Goal: Information Seeking & Learning: Learn about a topic

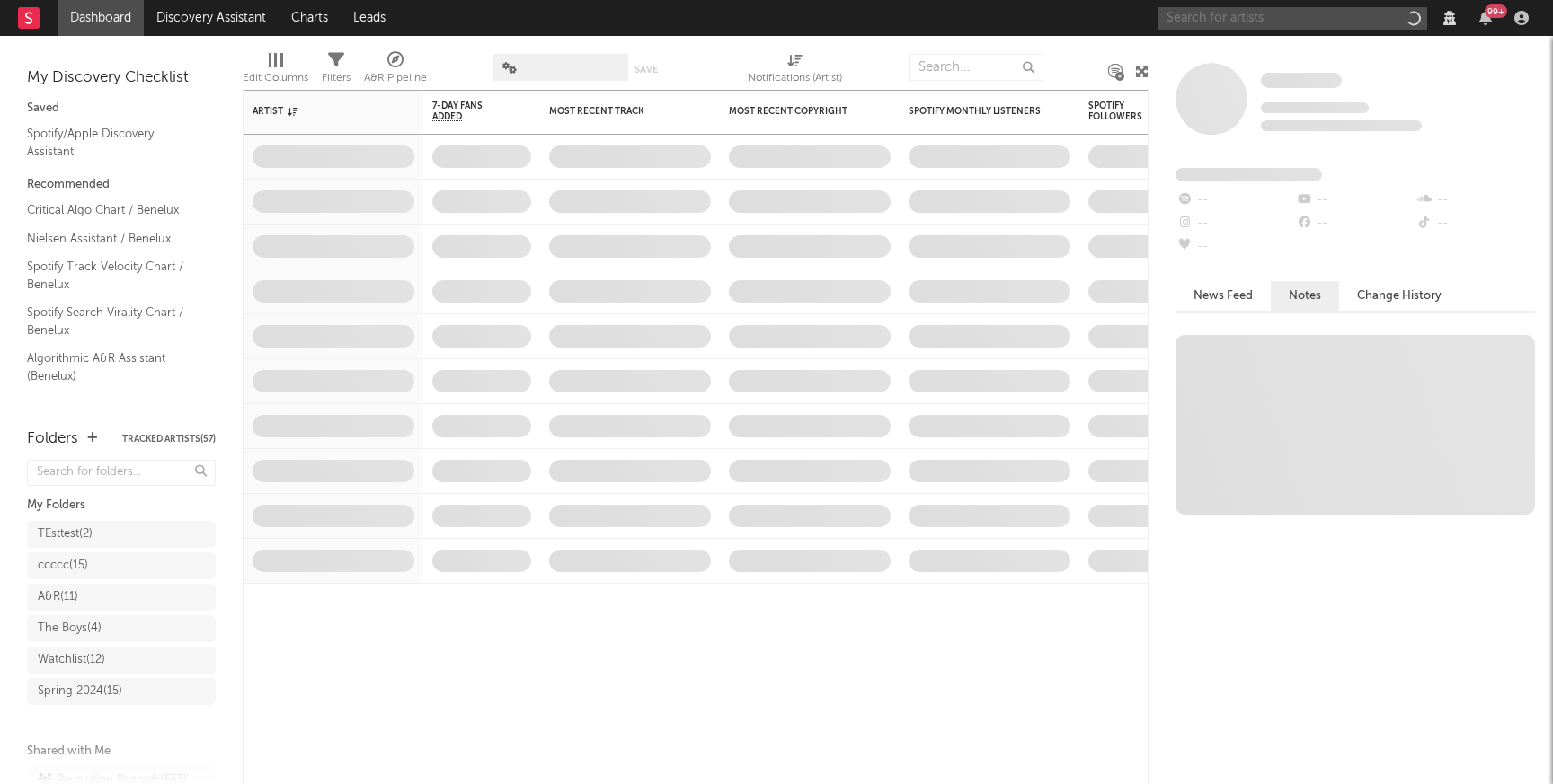
click at [1212, 26] on input "text" at bounding box center [1291, 19] width 269 height 22
type input "parcels"
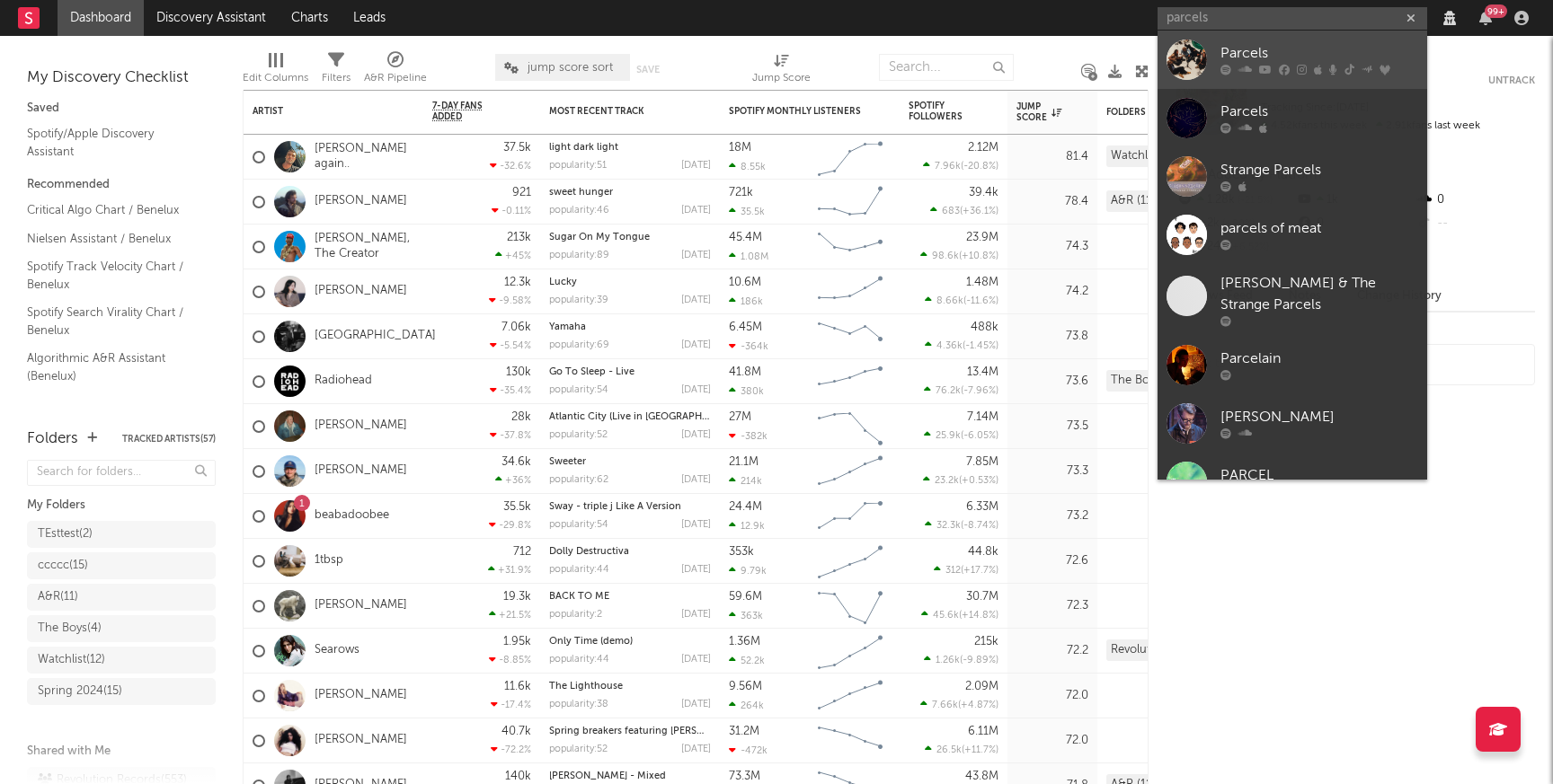
click at [1233, 45] on div "Parcels" at bounding box center [1319, 53] width 198 height 21
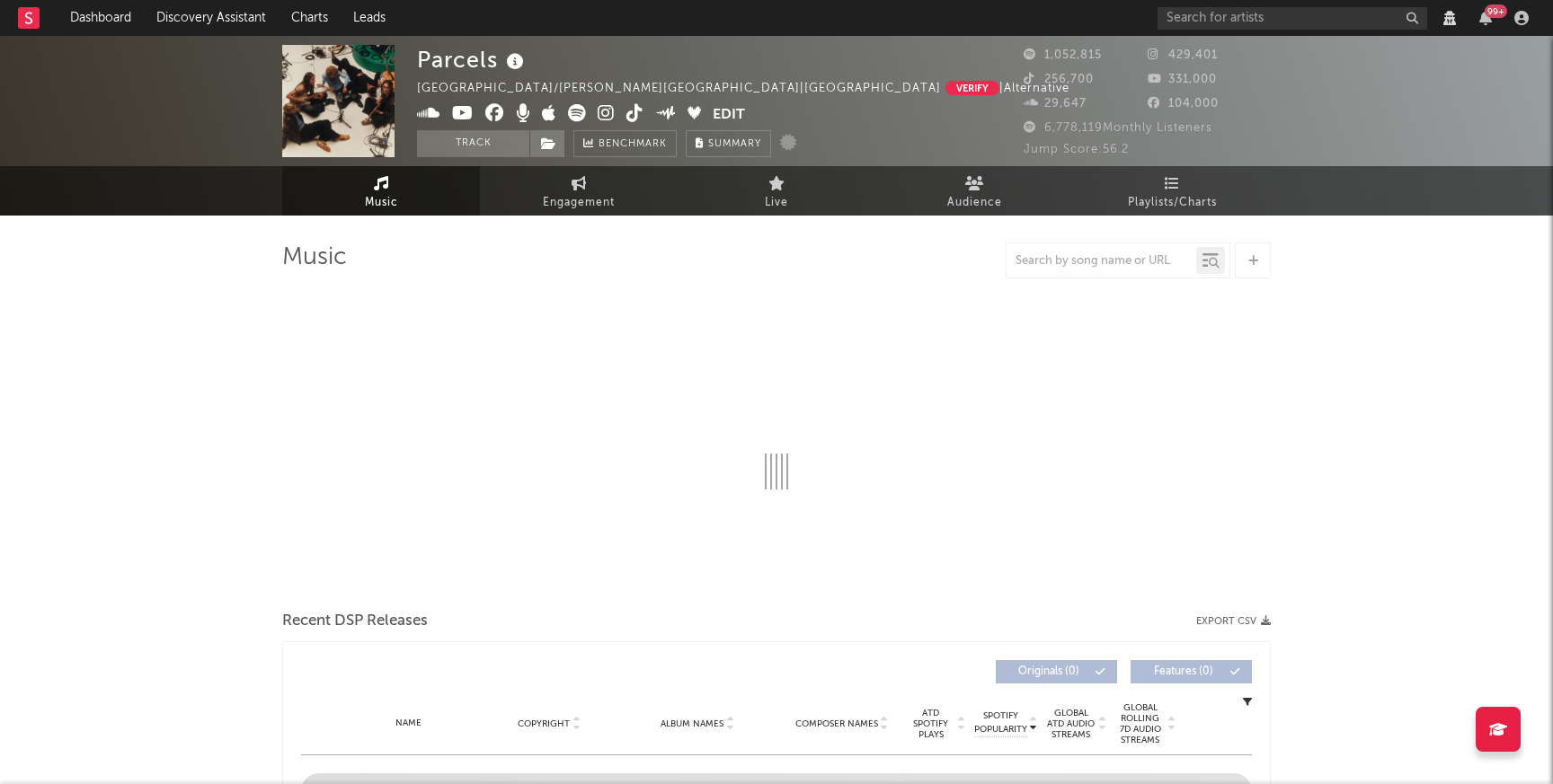
select select "View all"
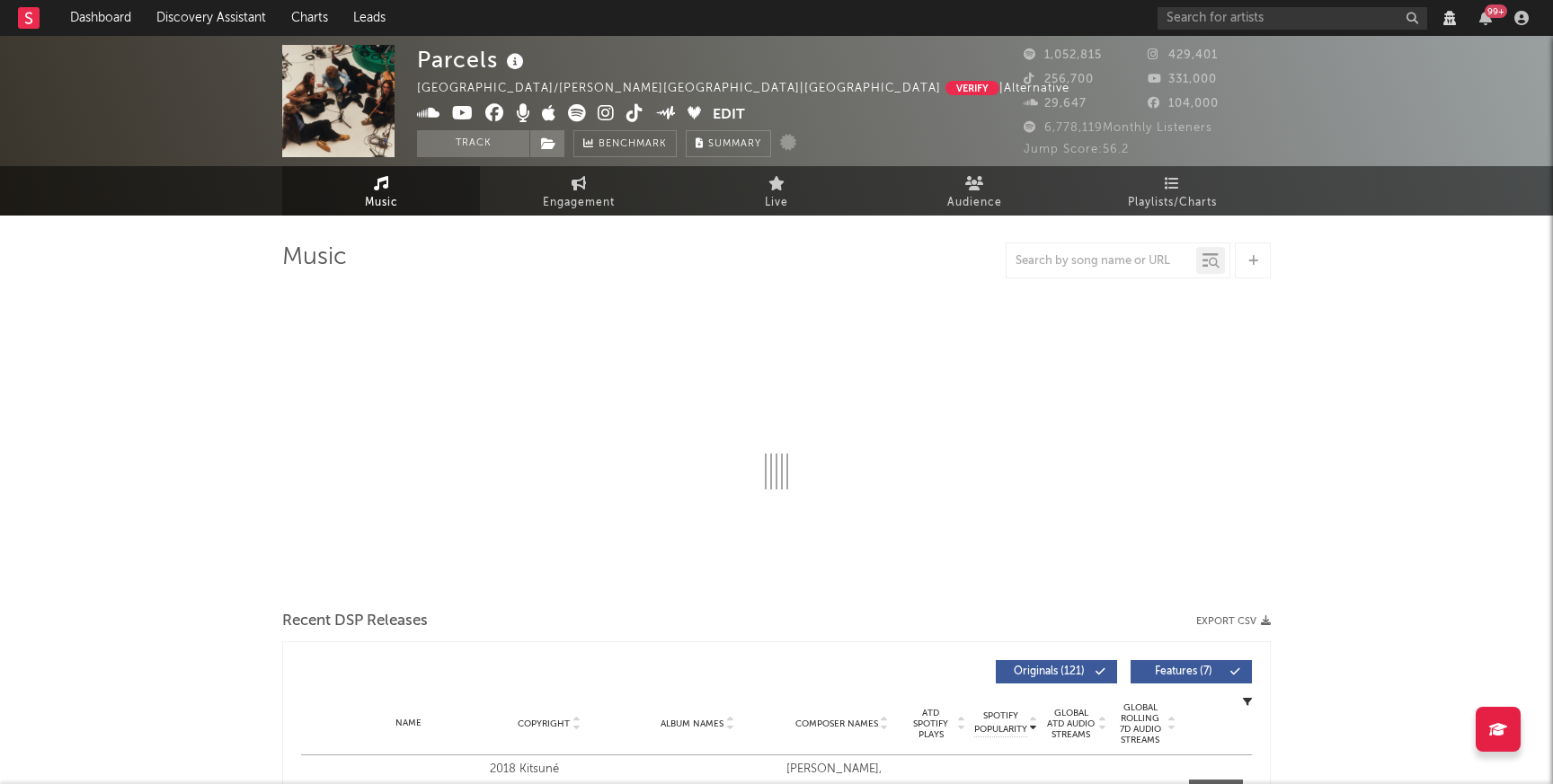
select select "View all"
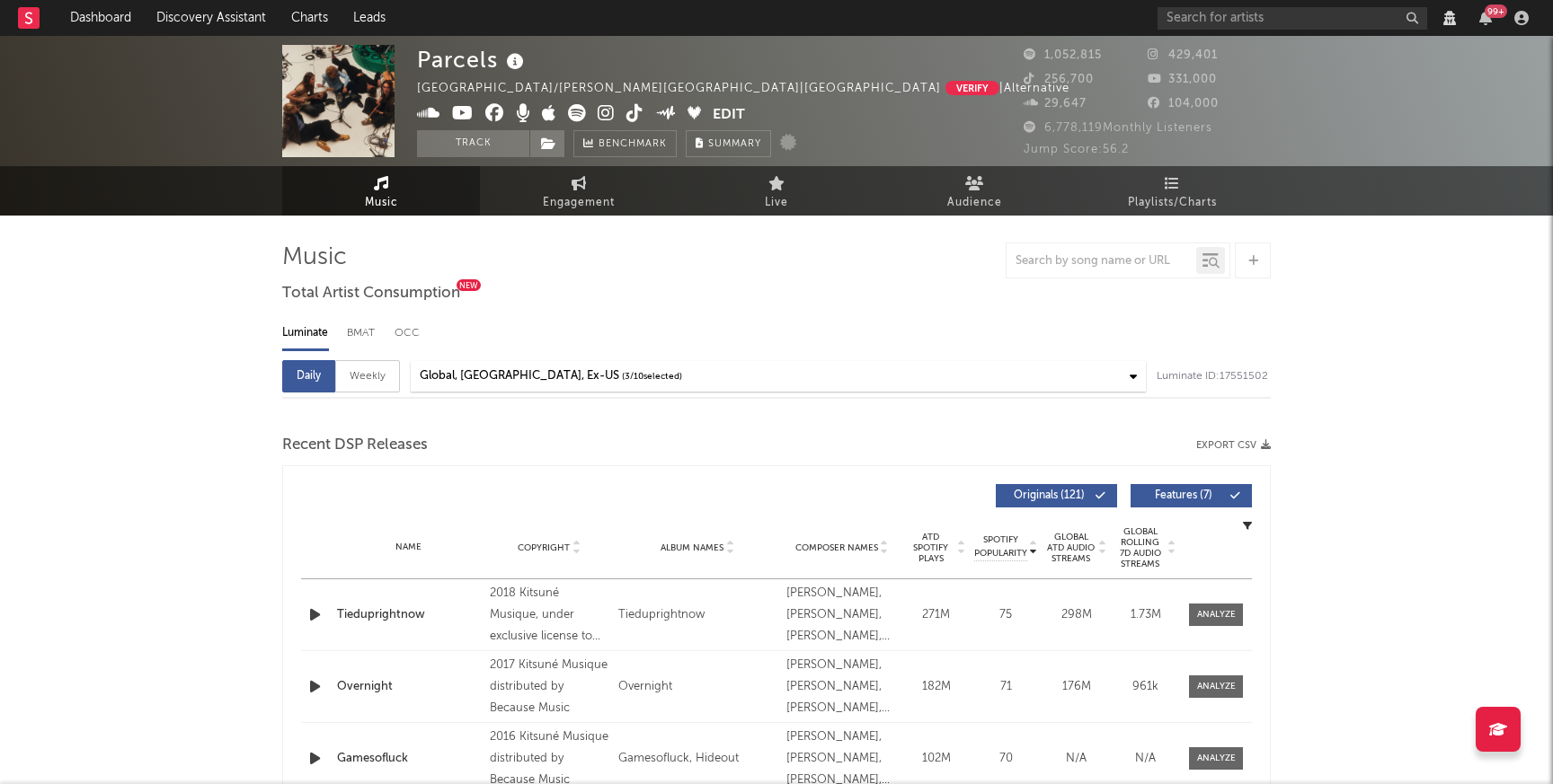
select select "6m"
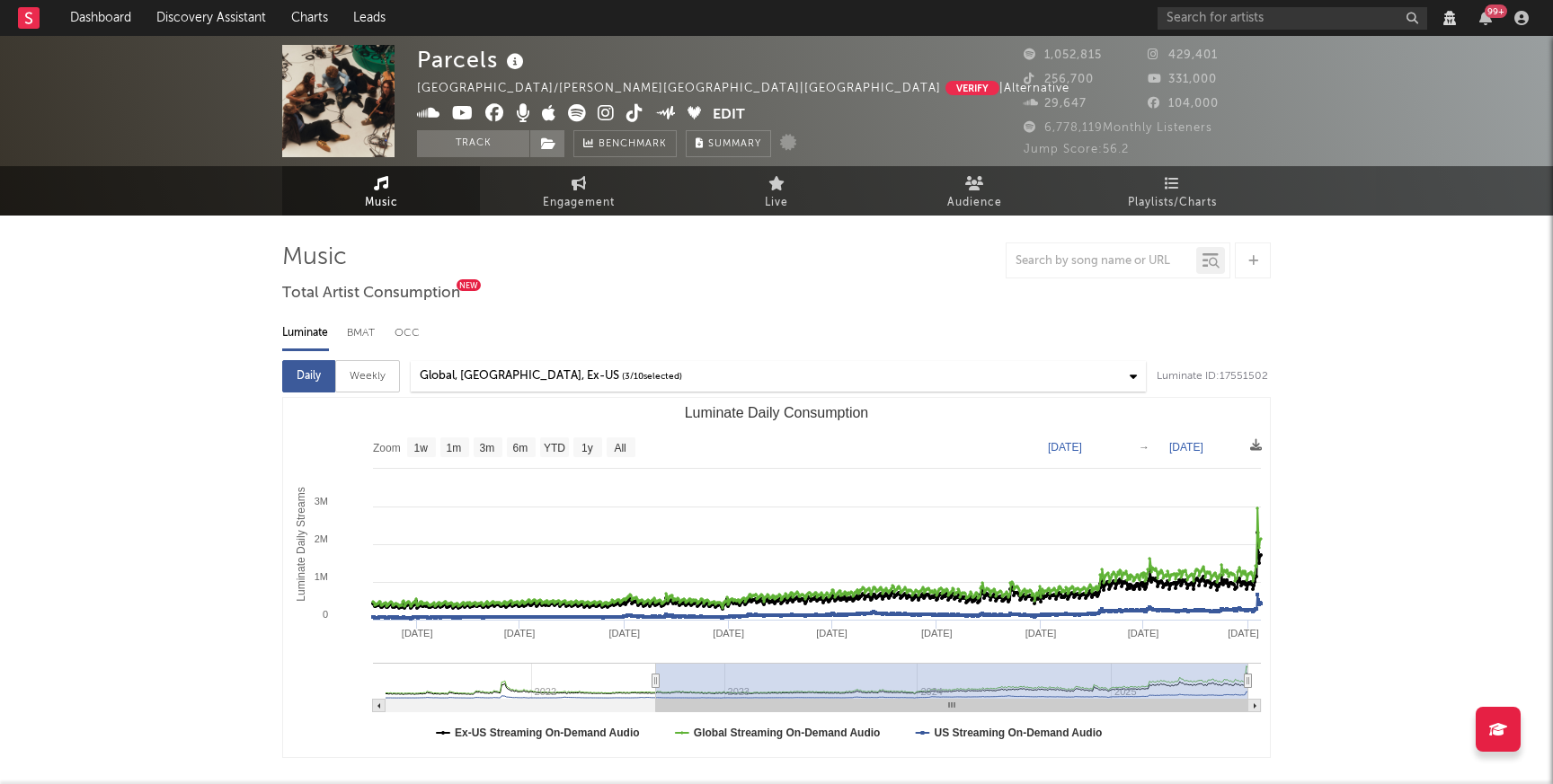
type input "[DATE]"
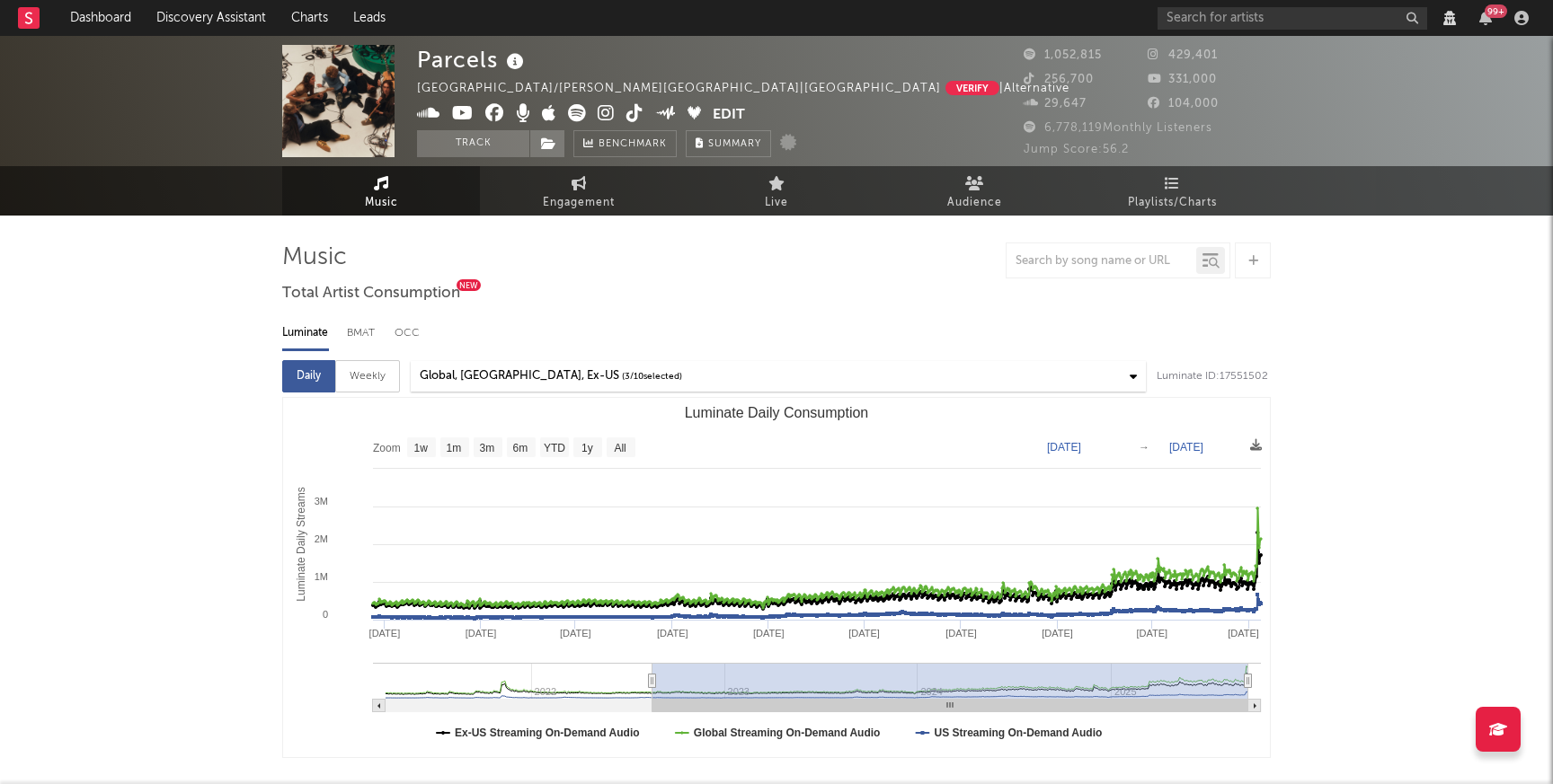
drag, startPoint x: 1151, startPoint y: 680, endPoint x: 652, endPoint y: 643, distance: 500.4
click at [652, 643] on icon "Created with Highcharts 10.3.3 Luminate Daily Streams Luminate Daily Consumptio…" at bounding box center [776, 577] width 987 height 359
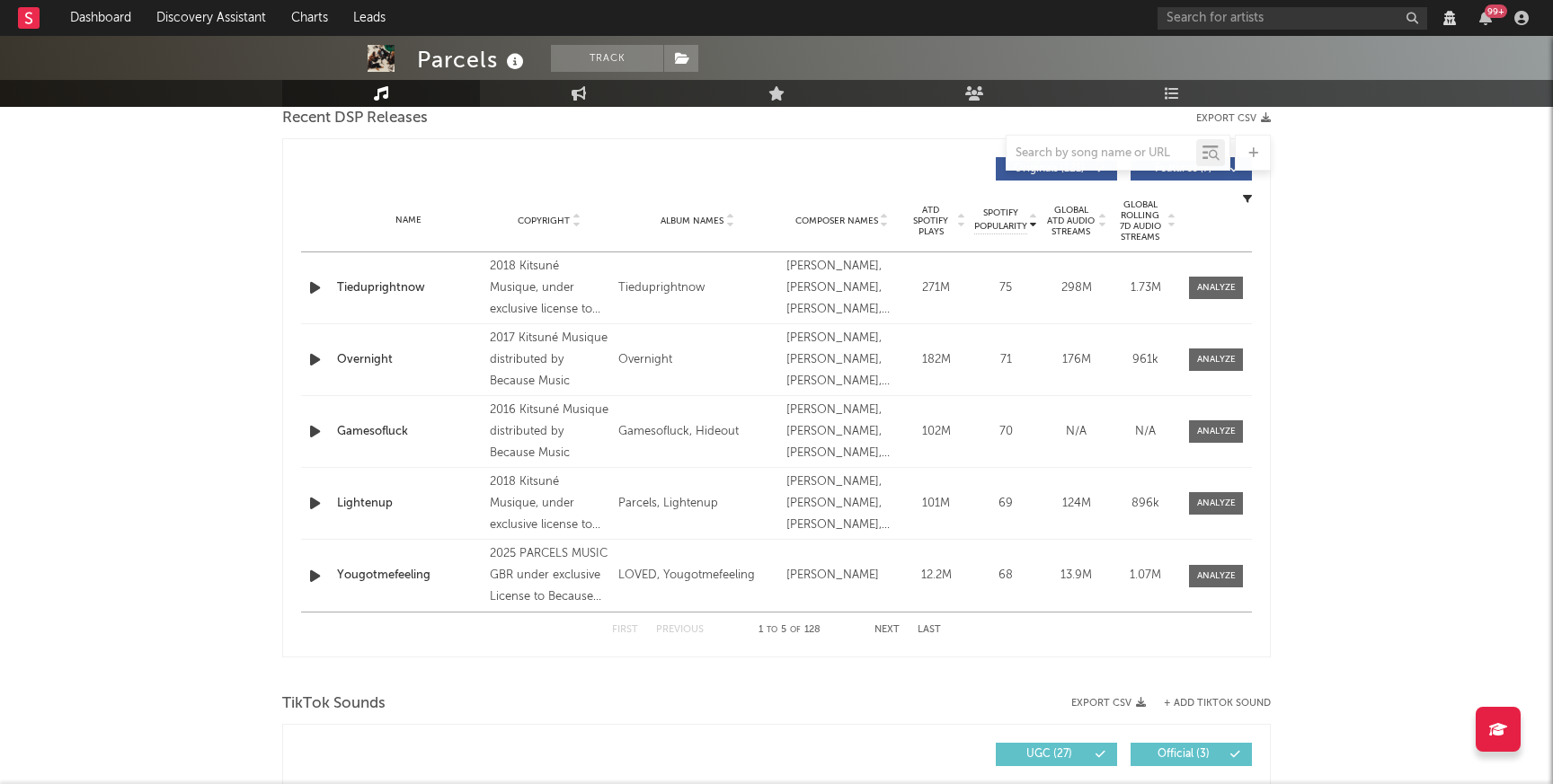
scroll to position [717, 0]
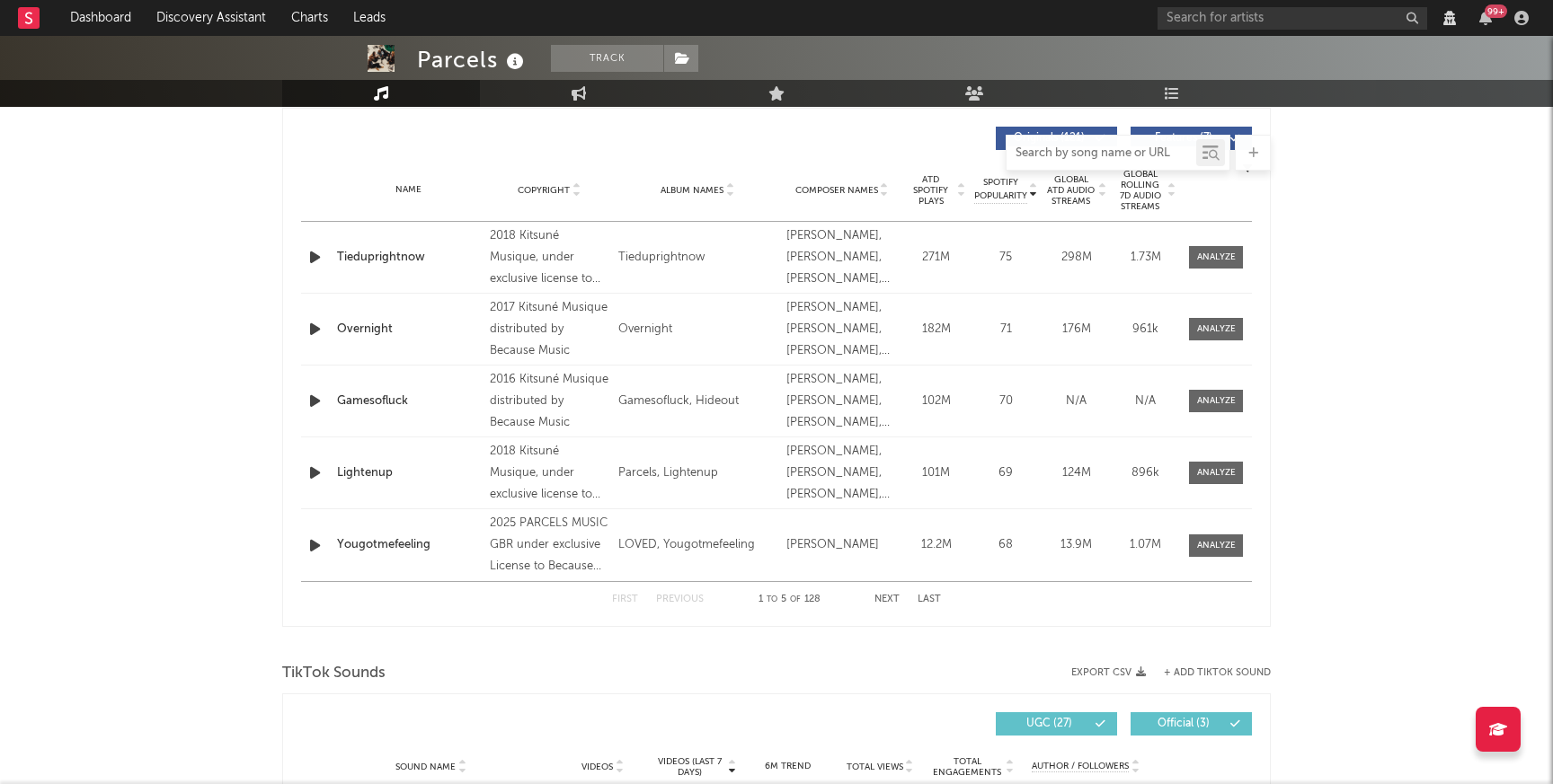
click at [1042, 151] on input "text" at bounding box center [1101, 153] width 190 height 14
type input "loved"
select select "View all"
select select "6m"
select select "View all"
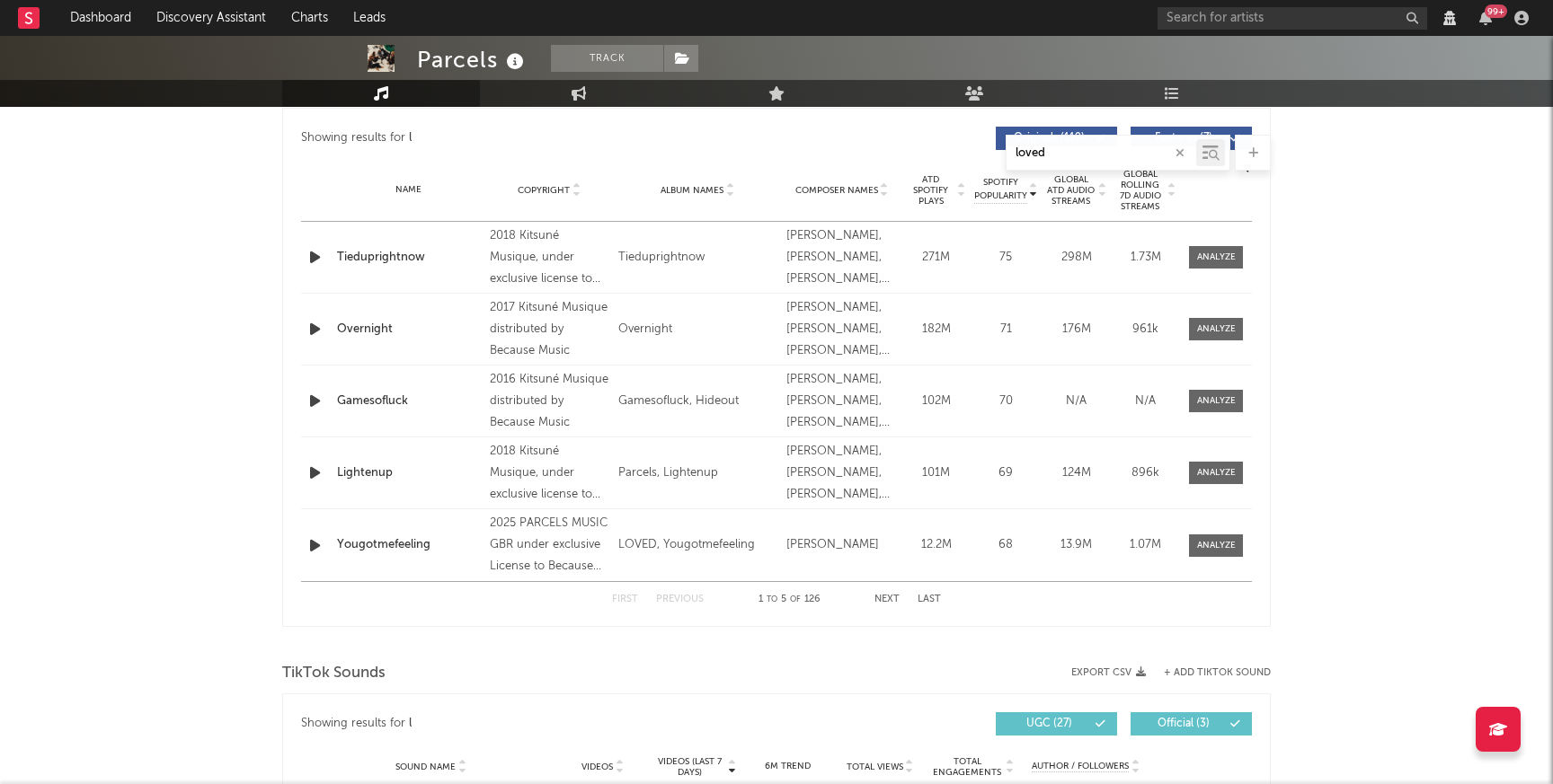
select select "6m"
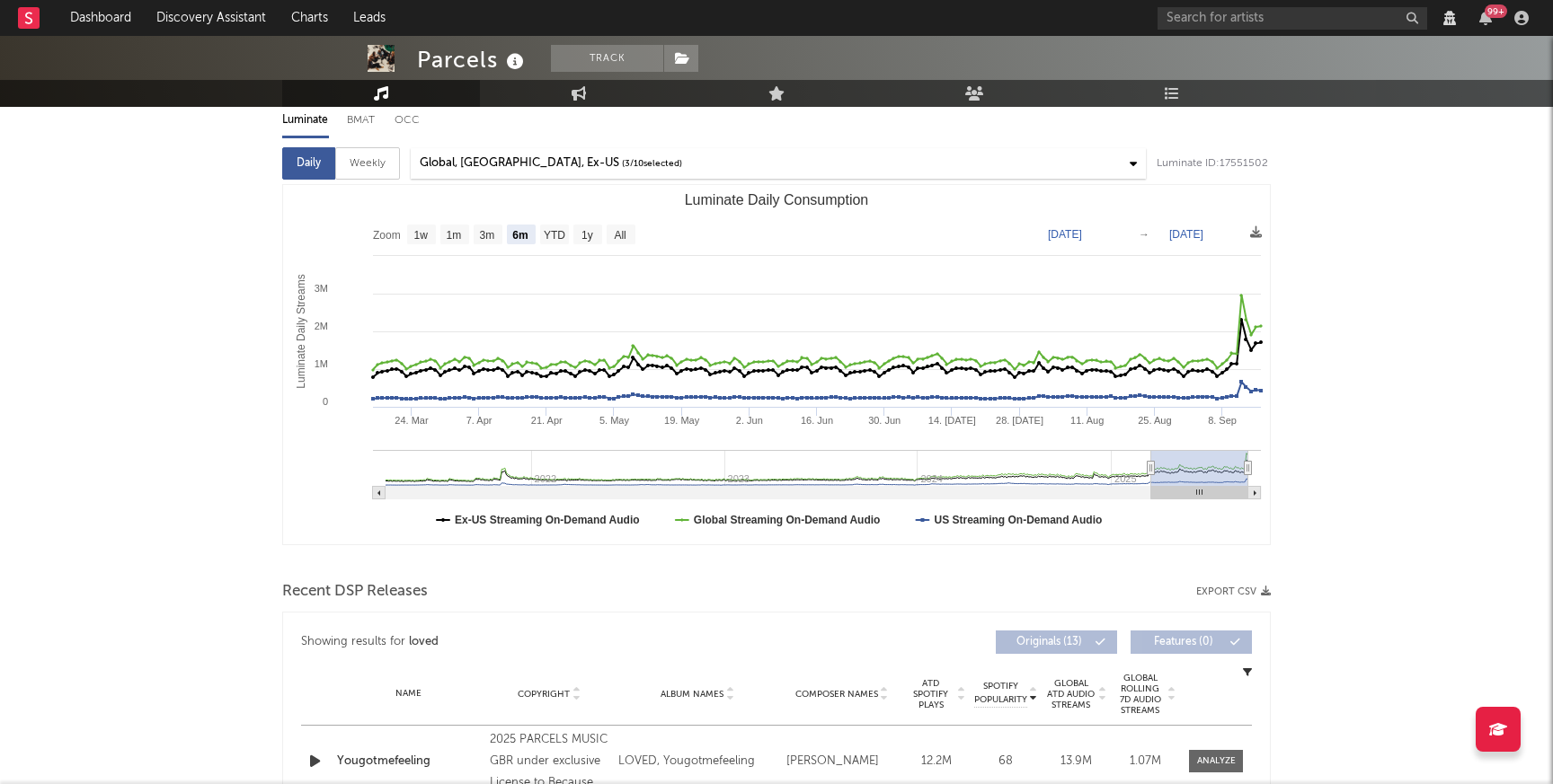
scroll to position [0, 0]
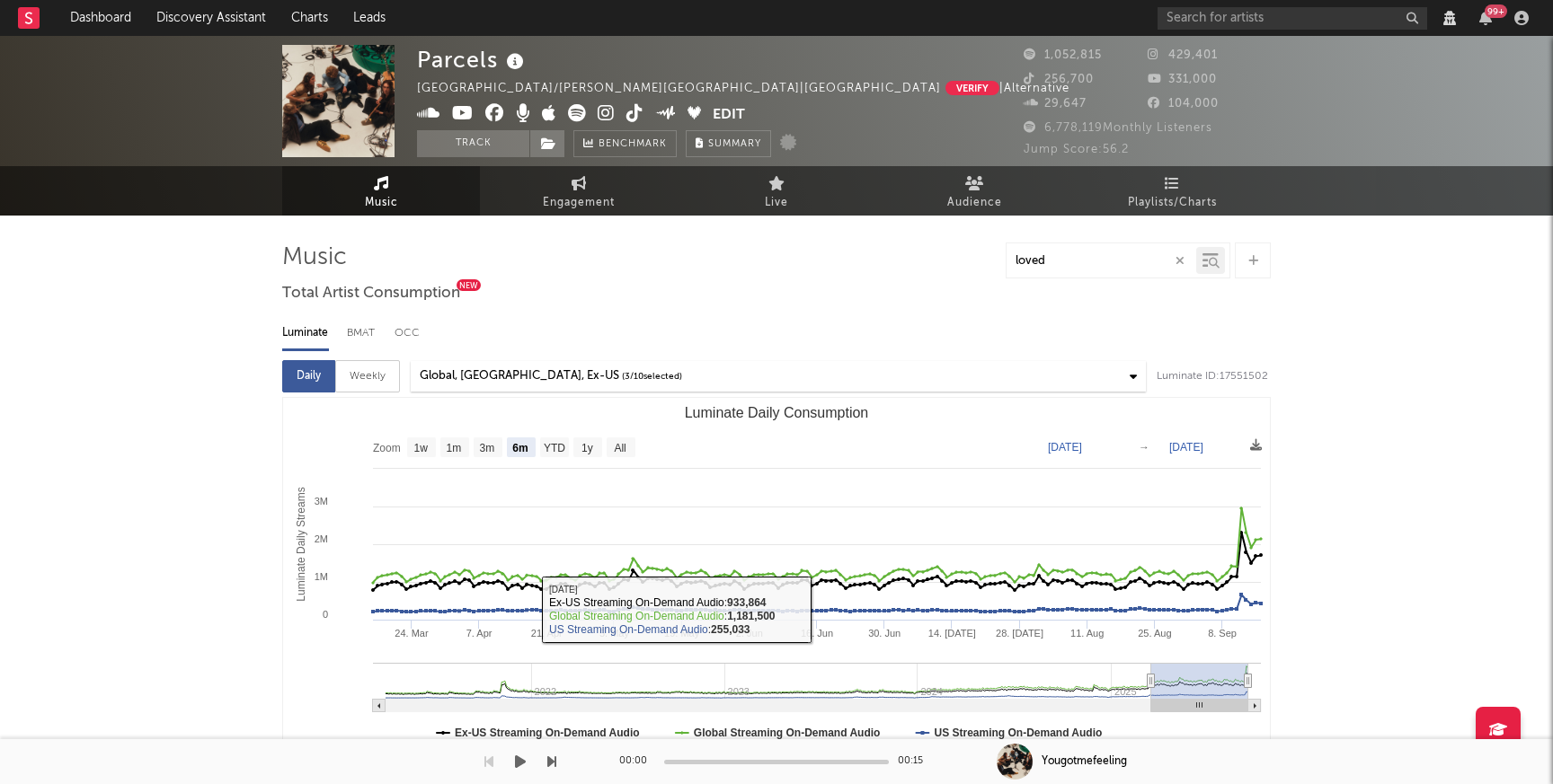
type input "loved"
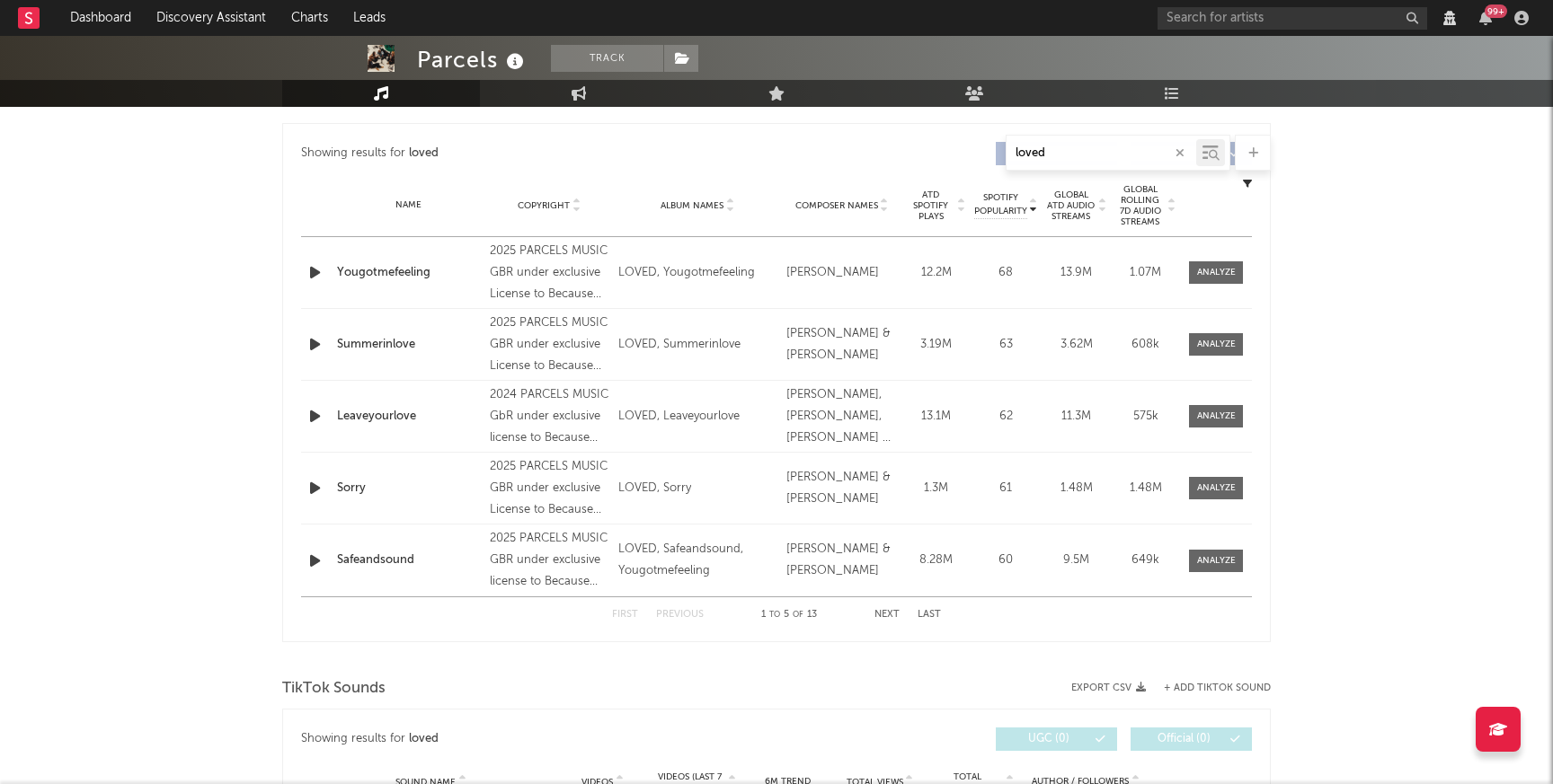
scroll to position [687, 0]
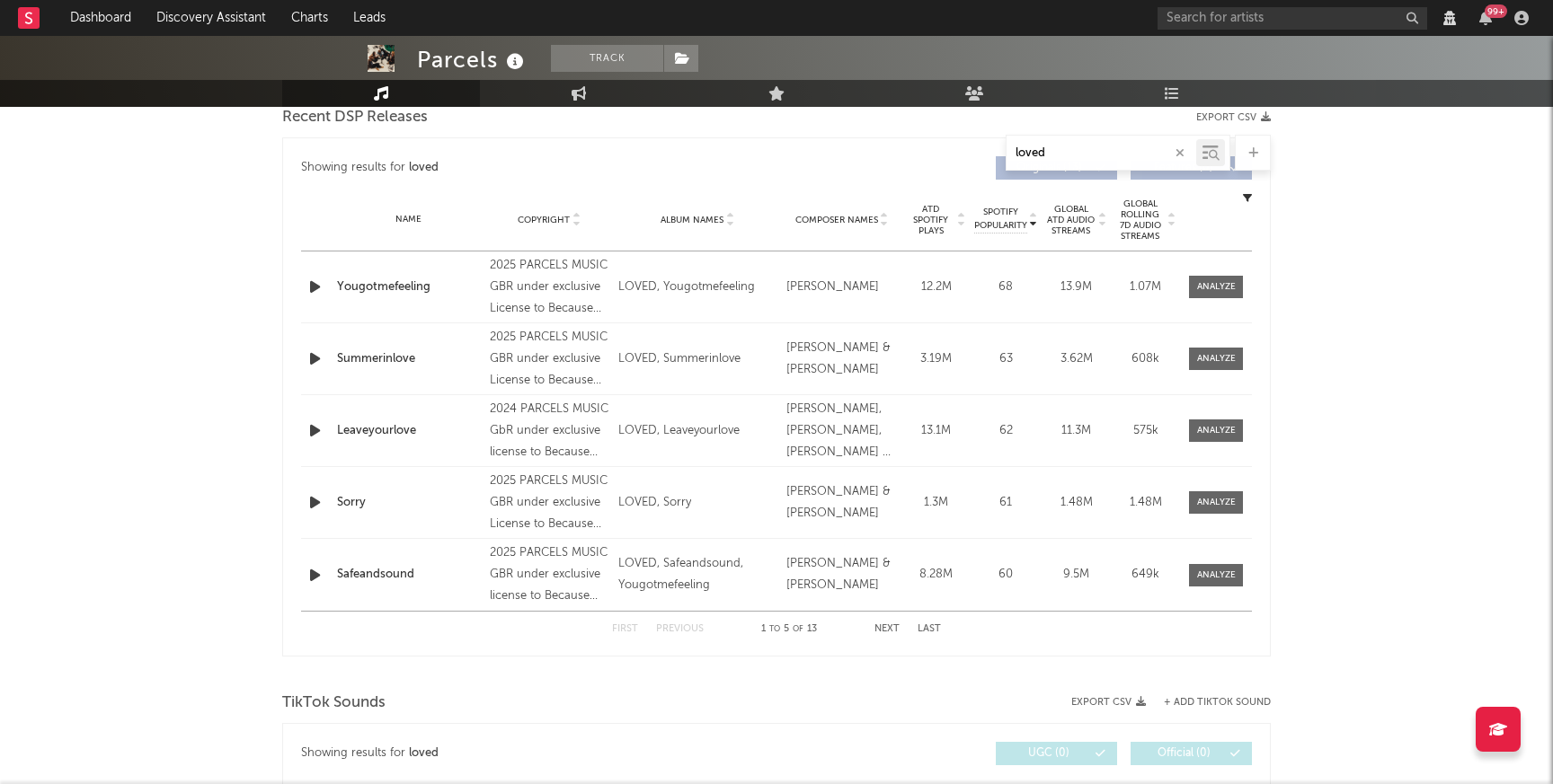
click at [232, 291] on div "Parcels Track [GEOGRAPHIC_DATA]/[PERSON_NAME][GEOGRAPHIC_DATA] | [GEOGRAPHIC_DA…" at bounding box center [776, 788] width 1553 height 2878
